Goal: Navigation & Orientation: Find specific page/section

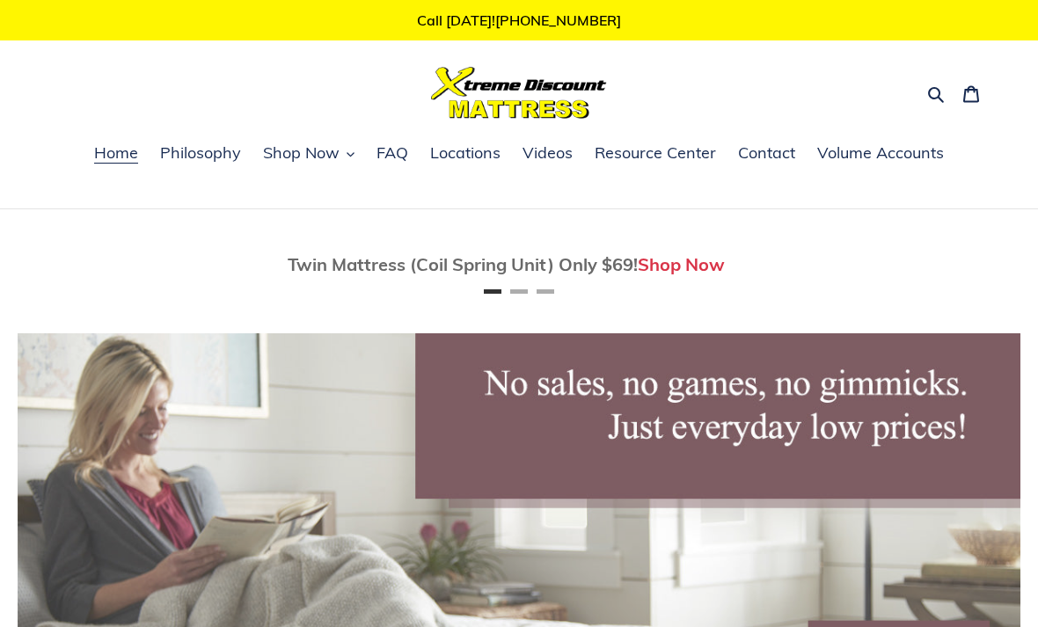
click at [348, 157] on icon "button" at bounding box center [351, 154] width 8 height 8
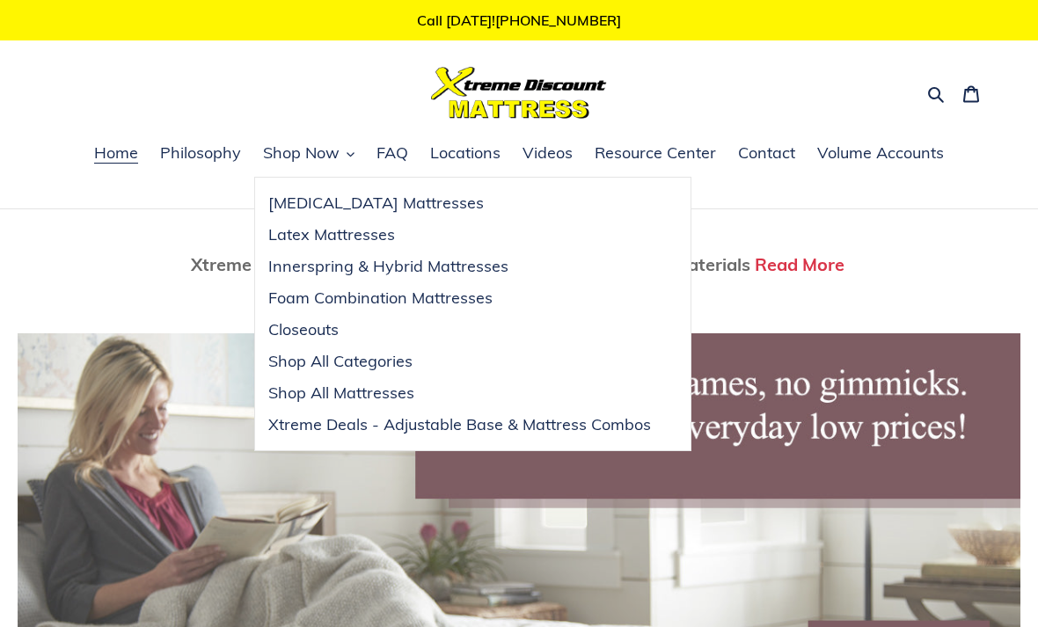
scroll to position [0, 2006]
click at [999, 204] on nav "Home Philosophy Shop Now Memory Foam Mattresses Latex Mattresses Innerspring & …" at bounding box center [519, 175] width 1038 height 69
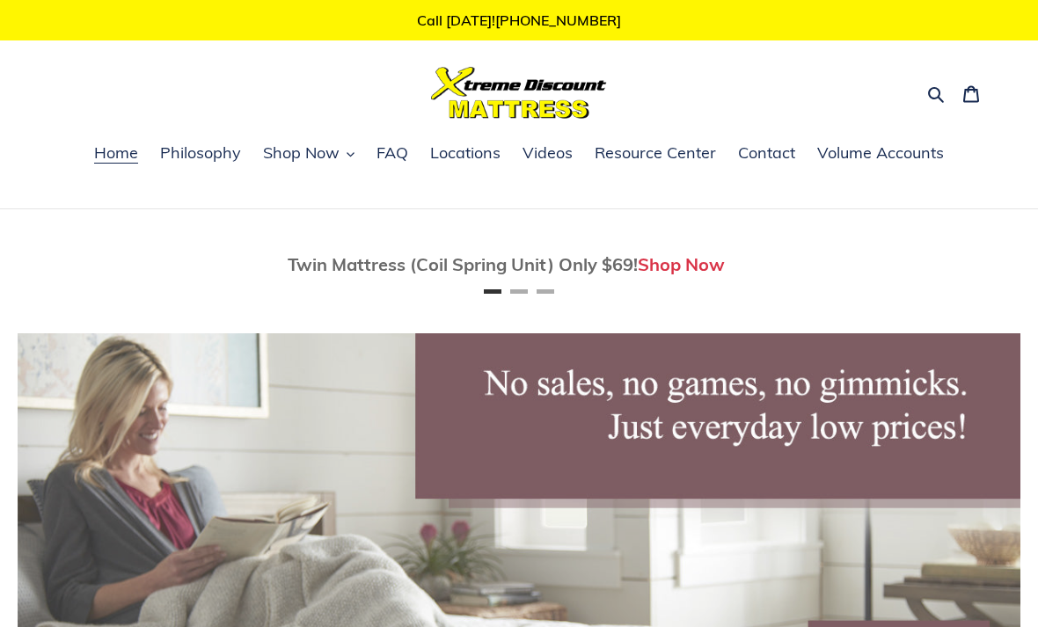
scroll to position [1, 0]
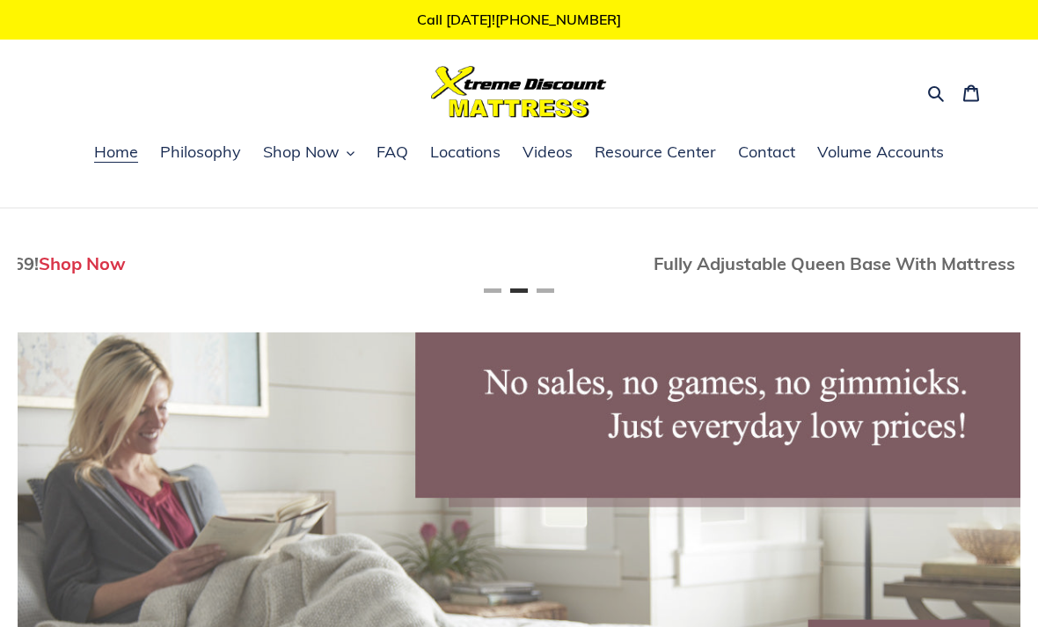
click at [985, 263] on button "Next" at bounding box center [967, 263] width 35 height 35
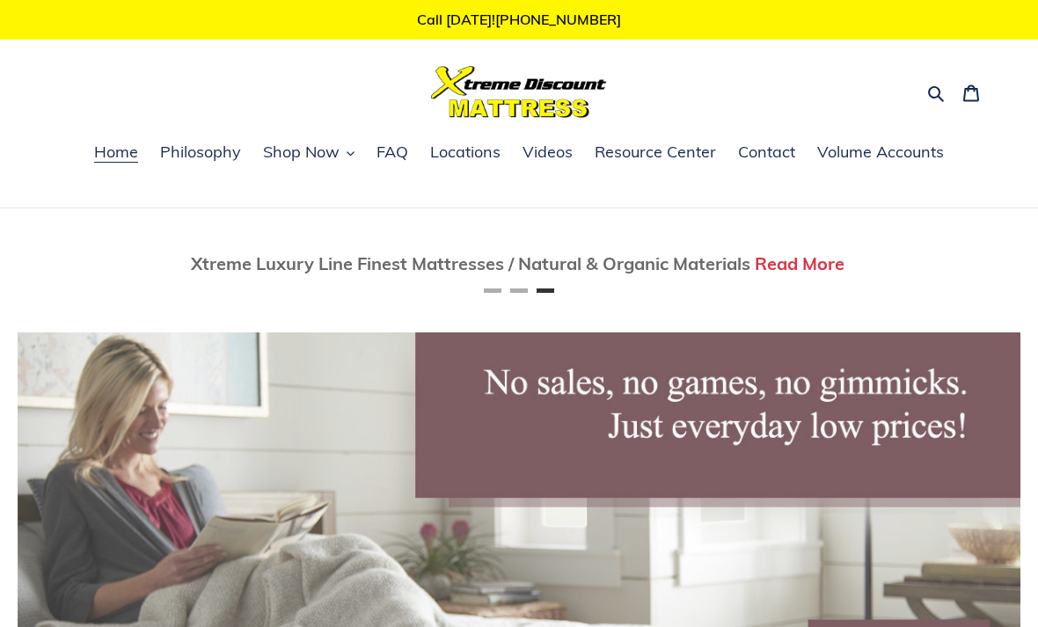
scroll to position [0, 2006]
click at [985, 255] on button "Next" at bounding box center [967, 263] width 35 height 35
click at [315, 155] on span "Shop Now" at bounding box center [301, 152] width 77 height 21
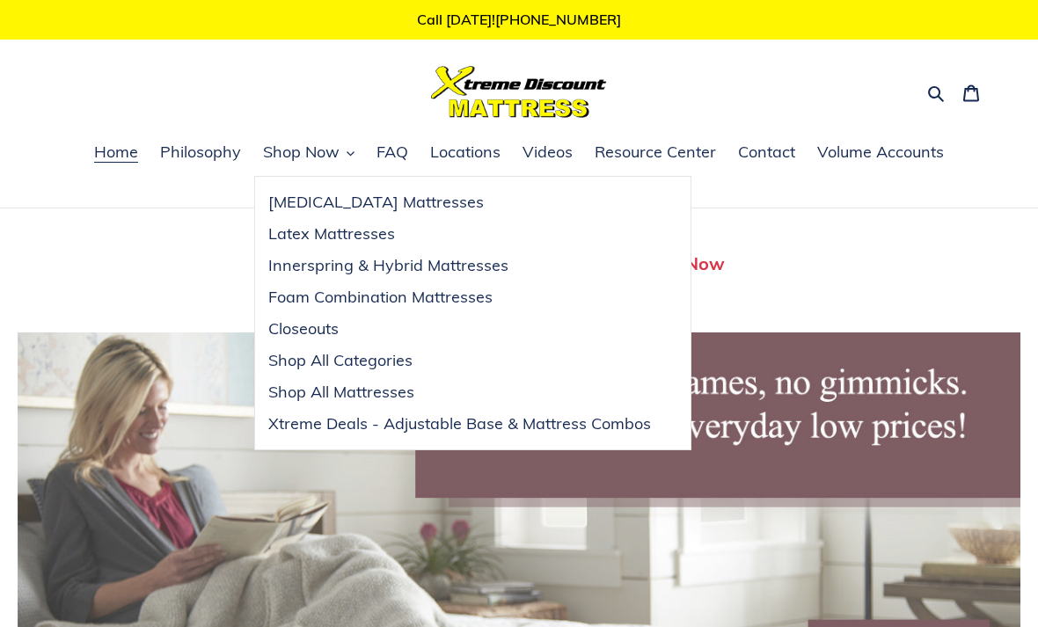
click at [306, 333] on span "Closeouts" at bounding box center [303, 328] width 70 height 21
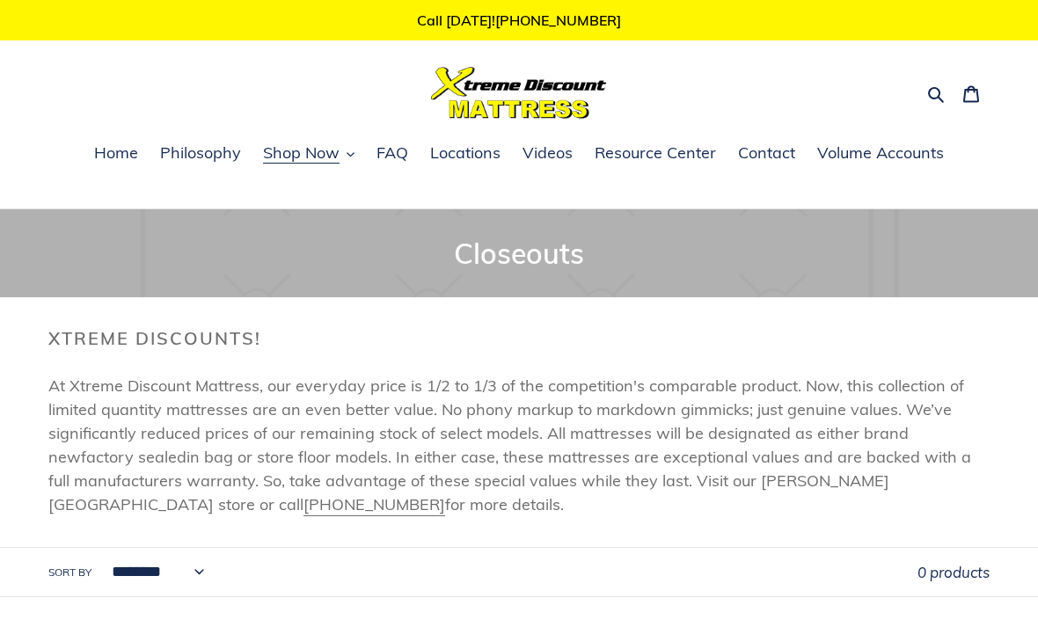
click at [675, 622] on div "Collection: Closeouts Xtreme Discounts! At Xtreme Discount Mattress, our everyd…" at bounding box center [519, 439] width 1038 height 460
click at [448, 143] on span "Locations" at bounding box center [465, 153] width 70 height 21
